Goal: Information Seeking & Learning: Learn about a topic

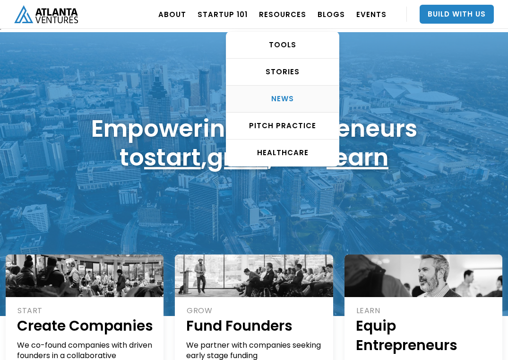
scroll to position [7, 0]
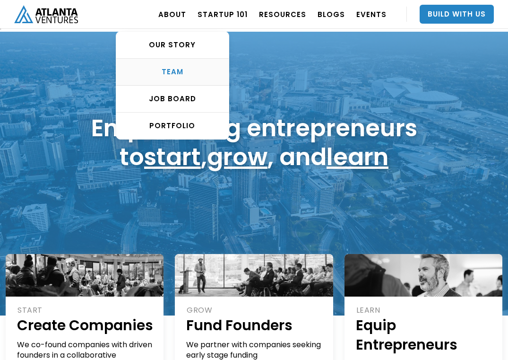
click at [181, 69] on div "TEAM" at bounding box center [172, 71] width 113 height 9
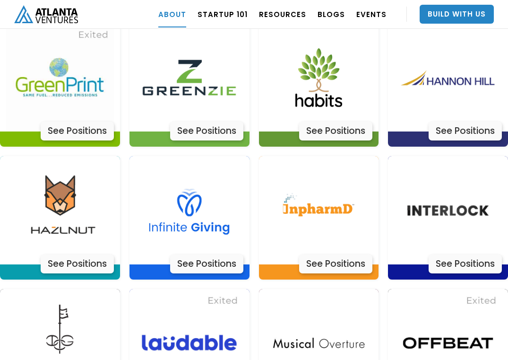
scroll to position [2366, 0]
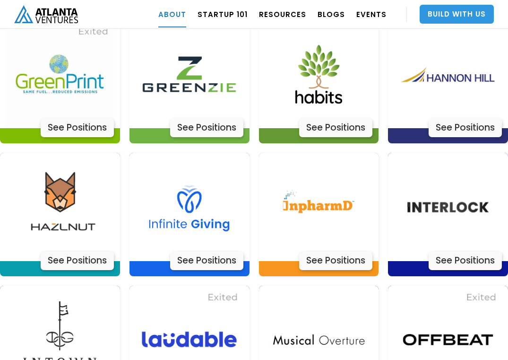
click at [443, 12] on link "Build With Us" at bounding box center [457, 14] width 74 height 19
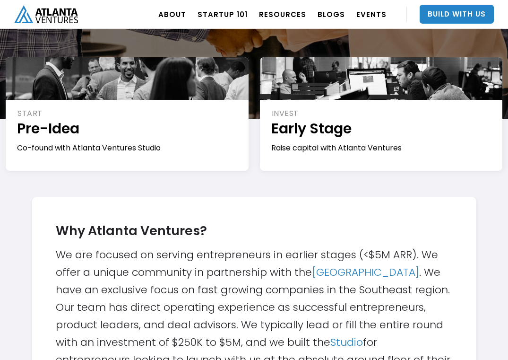
scroll to position [139, 0]
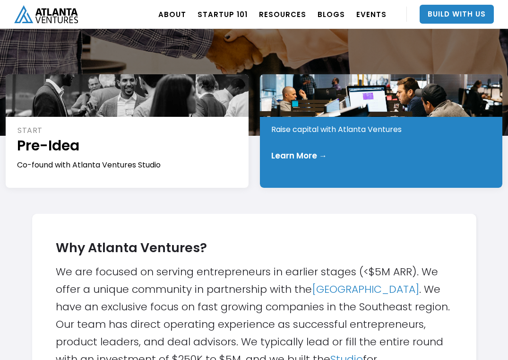
click at [333, 162] on div "INVEST Early Stage Raise capital with Atlanta Ventures Learn More →" at bounding box center [381, 130] width 243 height 113
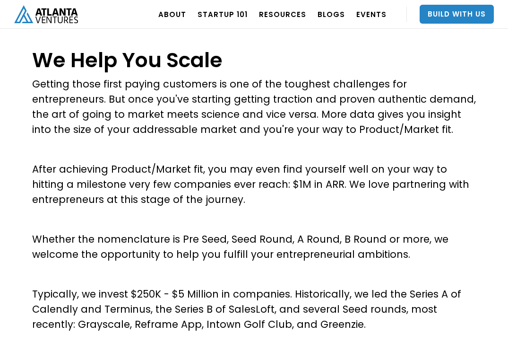
scroll to position [396, 0]
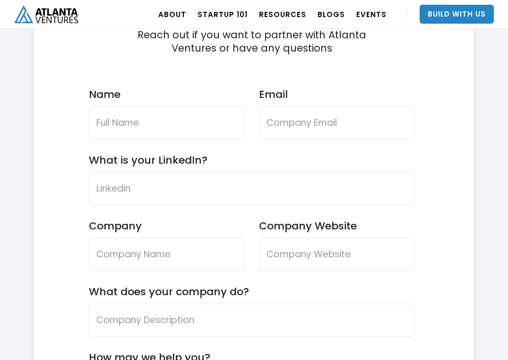
scroll to position [2699, 0]
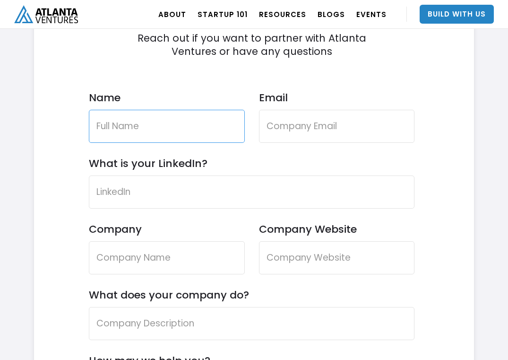
click at [166, 132] on input "Name" at bounding box center [167, 126] width 156 height 33
type input "Kelly"
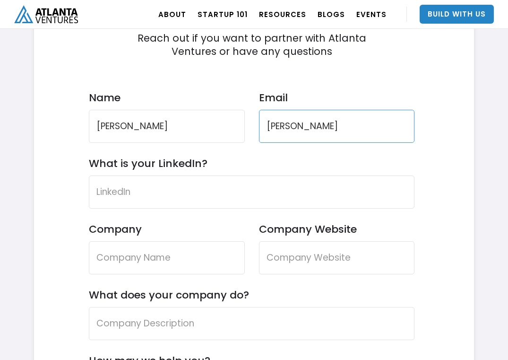
type input "Flynn"
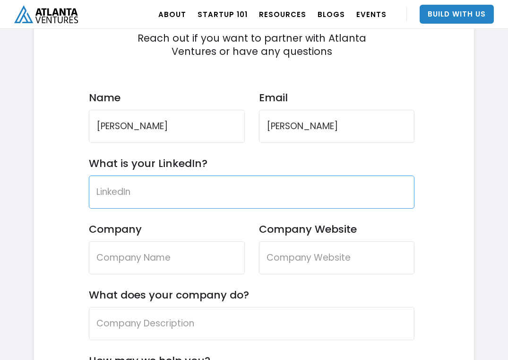
click at [146, 191] on input "What is your LinkedIn?" at bounding box center [252, 191] width 326 height 33
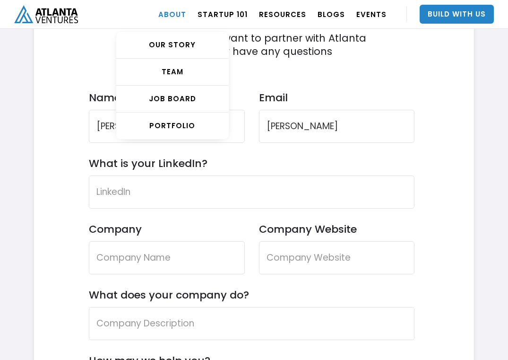
click at [181, 11] on link "ABOUT" at bounding box center [172, 14] width 28 height 26
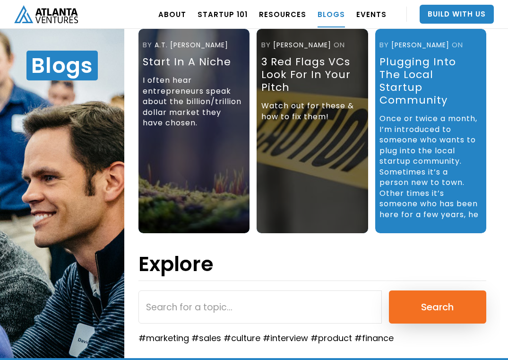
scroll to position [97, 0]
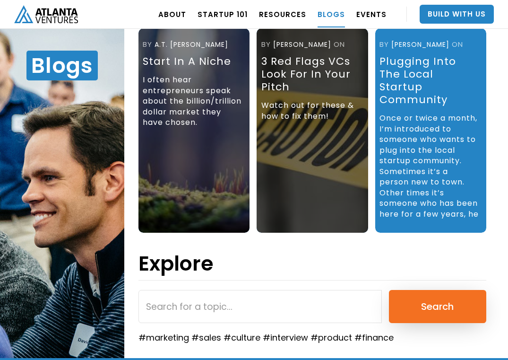
click at [423, 108] on div "Once or twice a month, I’m introduced to someone who wants to plug into the loc…" at bounding box center [430, 168] width 100 height 121
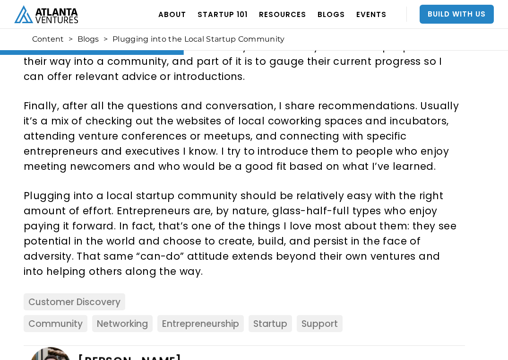
scroll to position [531, 0]
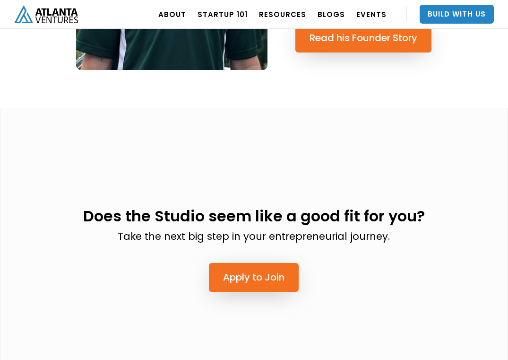
scroll to position [2233, 0]
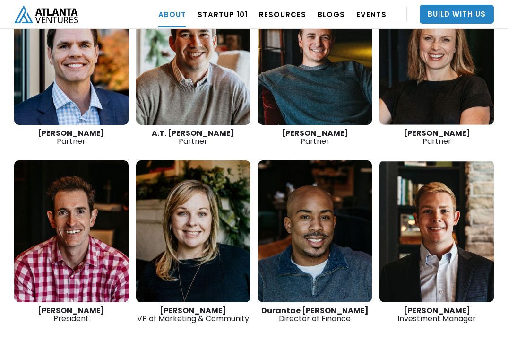
scroll to position [1403, 0]
